Goal: Transaction & Acquisition: Purchase product/service

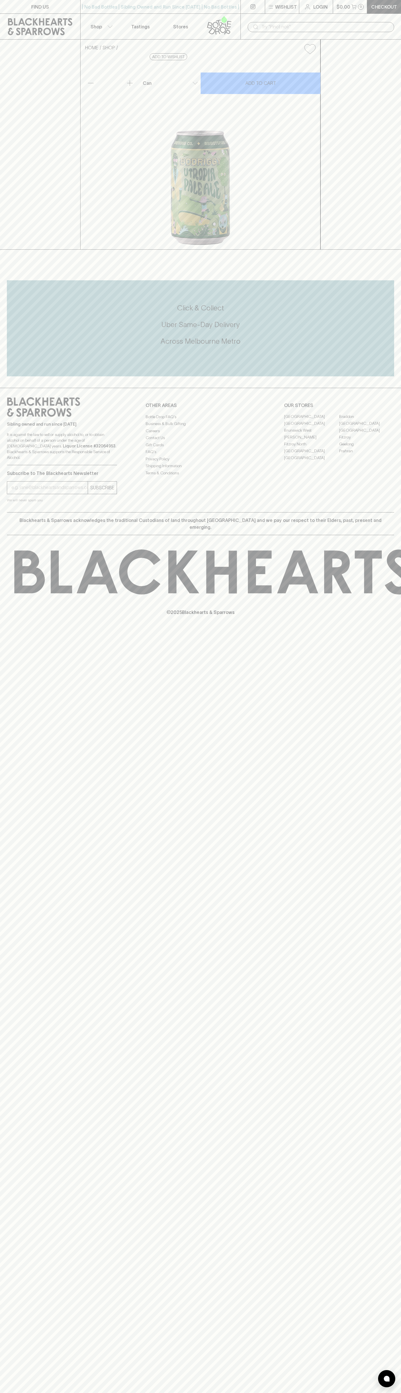
click at [241, 21] on div "​" at bounding box center [321, 27] width 161 height 26
click at [400, 5] on link "Checkout" at bounding box center [384, 6] width 34 height 13
click at [283, 1393] on html "FIND US | No Bad Bottles | Sibling Owned and Run Since [DATE] | No Bad Bottles …" at bounding box center [200, 696] width 401 height 1393
click at [26, 492] on input "email" at bounding box center [49, 487] width 76 height 9
